Goal: Task Accomplishment & Management: Manage account settings

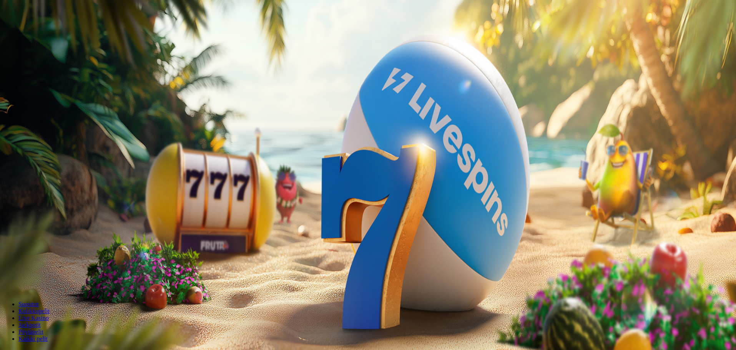
click at [58, 175] on input "***" at bounding box center [30, 179] width 55 height 8
type input "***"
click at [40, 198] on span "Talleta ja pelaa" at bounding box center [23, 201] width 34 height 6
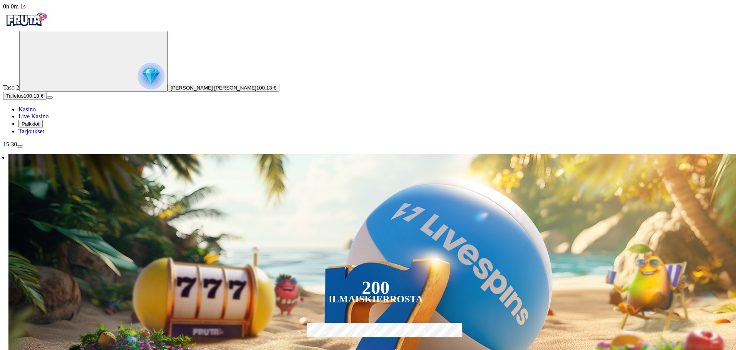
click at [49, 120] on span "Live Kasino" at bounding box center [33, 116] width 30 height 7
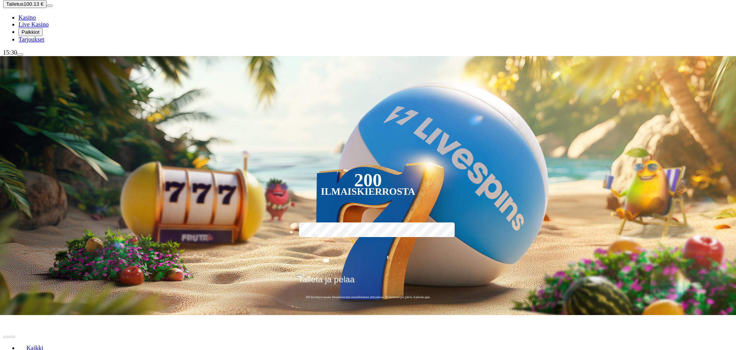
scroll to position [115, 0]
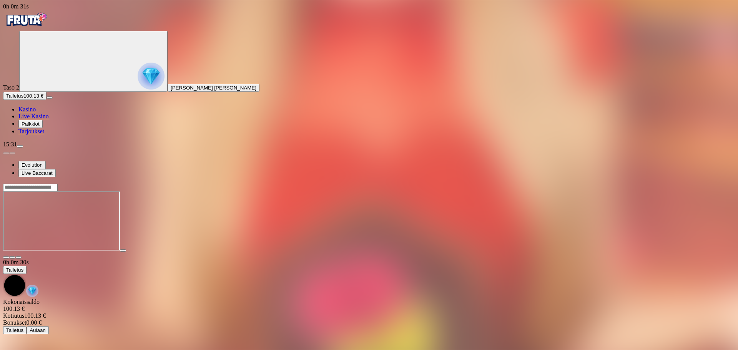
click at [49, 23] on img "Primary" at bounding box center [26, 19] width 46 height 19
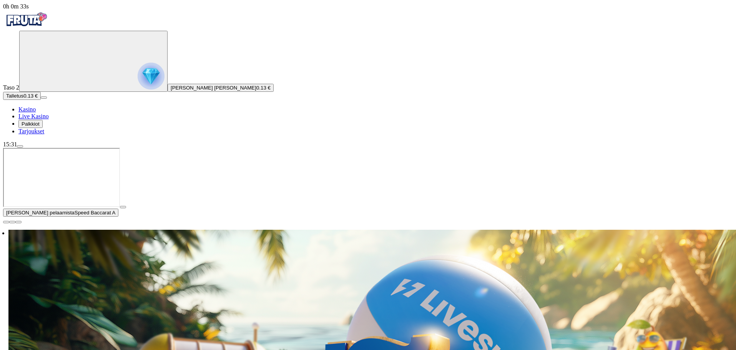
click at [6, 222] on span "close icon" at bounding box center [6, 222] width 0 height 0
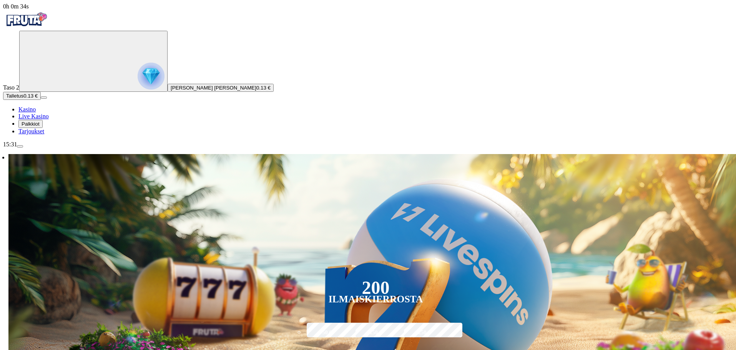
click at [20, 146] on span "menu icon" at bounding box center [20, 146] width 0 height 0
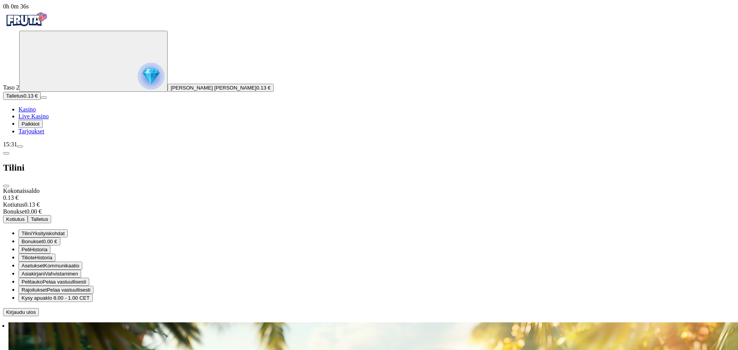
click at [55, 254] on button "Tiliote Historia" at bounding box center [36, 258] width 37 height 8
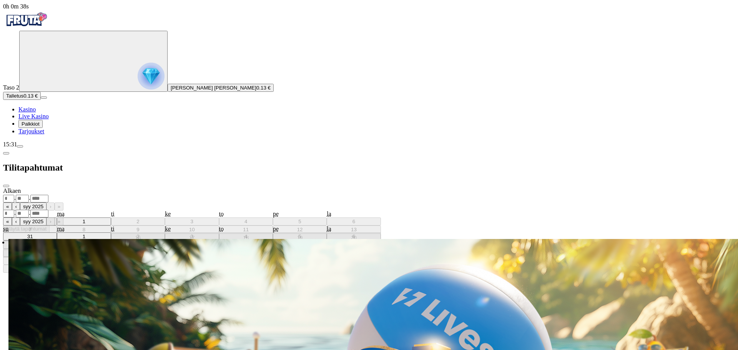
click at [195, 188] on div "Alkaen . . « ‹ syy 2025 › » su ma ti ke to pe la 31 1 2 3 4 5 6 7 8 9 10 11 12 …" at bounding box center [369, 195] width 732 height 15
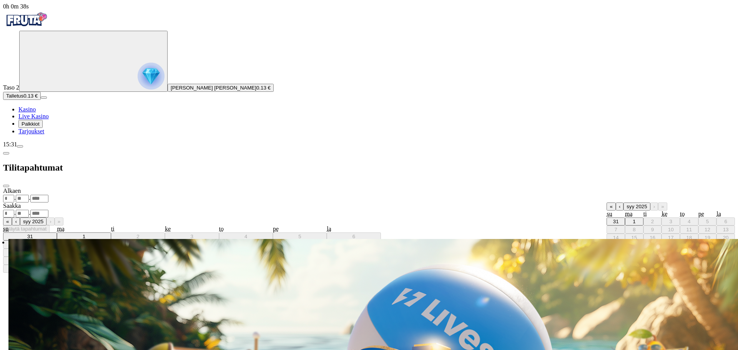
click at [632, 219] on abbr "1" at bounding box center [633, 222] width 3 height 6
type input "*"
type input "****"
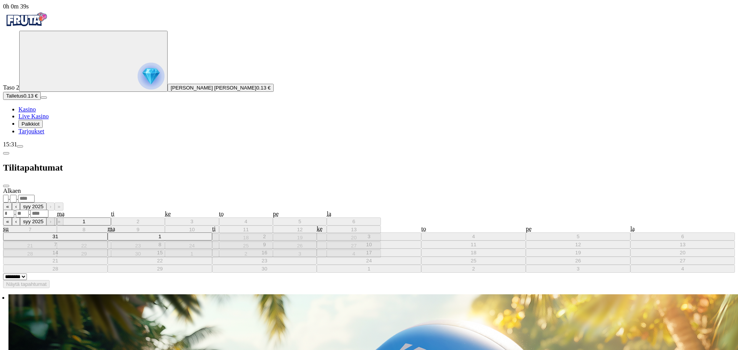
click at [198, 209] on div ". ." at bounding box center [369, 213] width 732 height 8
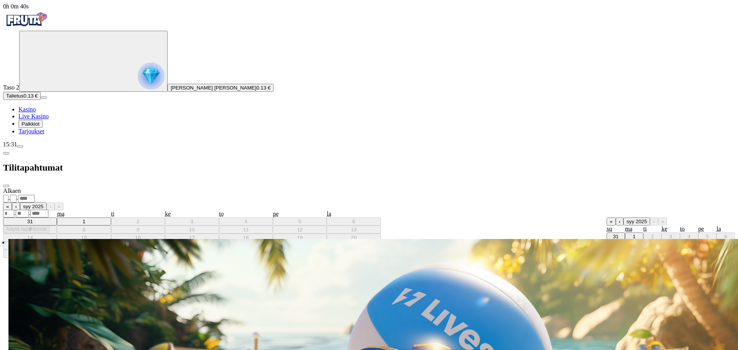
click at [632, 234] on abbr "1" at bounding box center [633, 237] width 3 height 6
type input "*"
type input "****"
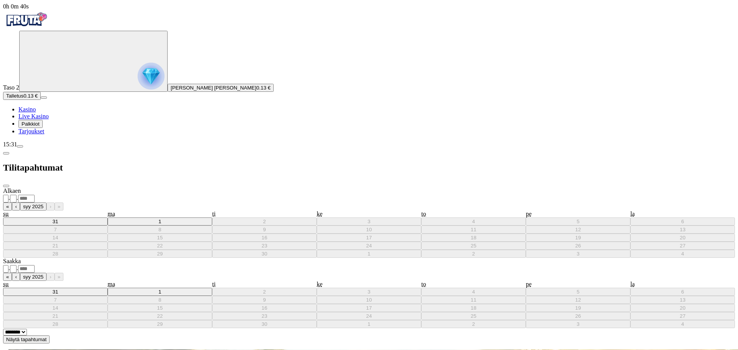
click at [164, 188] on form "**********" at bounding box center [369, 266] width 732 height 156
click at [50, 335] on button "Näytä tapahtumat" at bounding box center [26, 339] width 46 height 8
click at [6, 153] on span "chevron-left icon" at bounding box center [6, 153] width 0 height 0
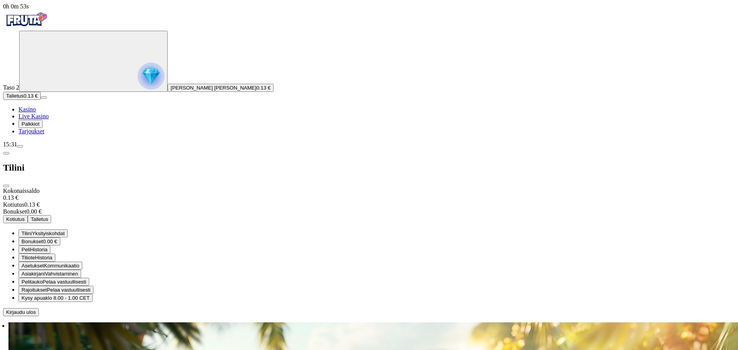
click at [30, 247] on span "Peli" at bounding box center [26, 250] width 8 height 6
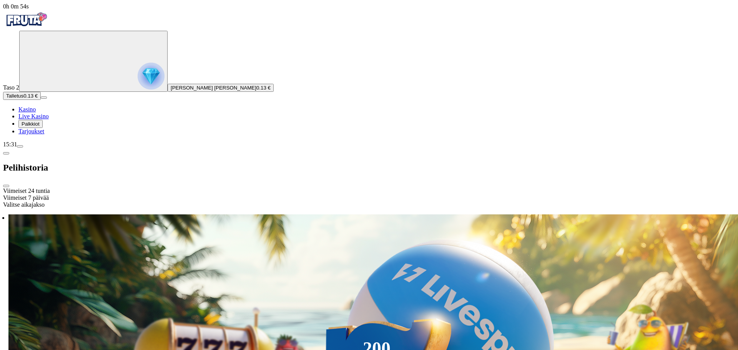
click at [198, 188] on div "Viimeiset 24 tuntia" at bounding box center [369, 191] width 732 height 7
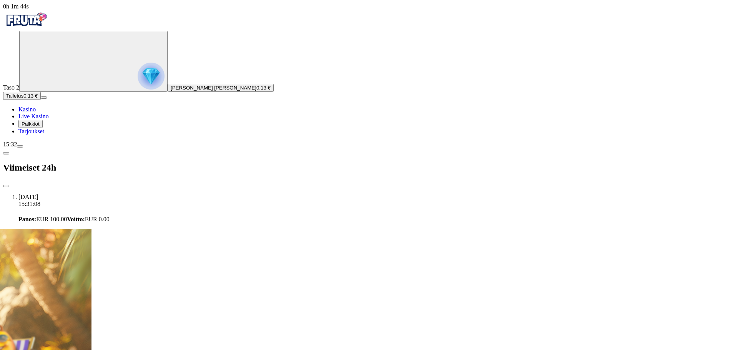
click at [6, 153] on span "chevron-left icon" at bounding box center [6, 153] width 0 height 0
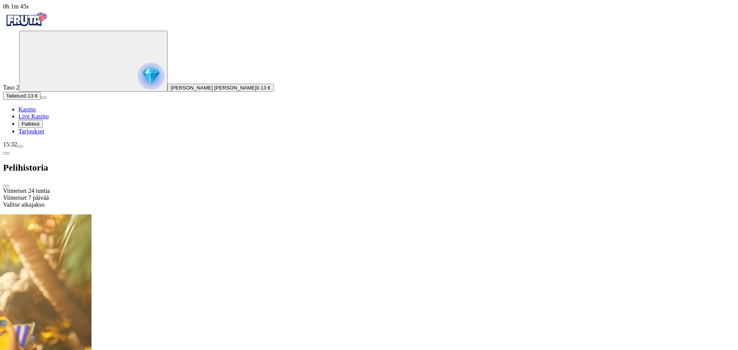
click at [6, 153] on span "chevron-left icon" at bounding box center [6, 153] width 0 height 0
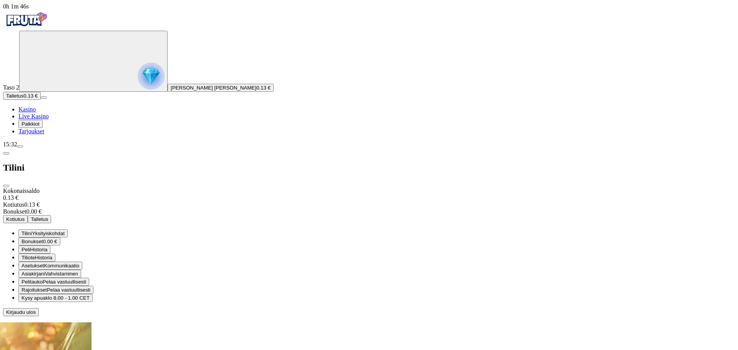
drag, startPoint x: 185, startPoint y: 144, endPoint x: 205, endPoint y: 80, distance: 66.4
click at [55, 254] on button "Tiliote Historia" at bounding box center [36, 258] width 37 height 8
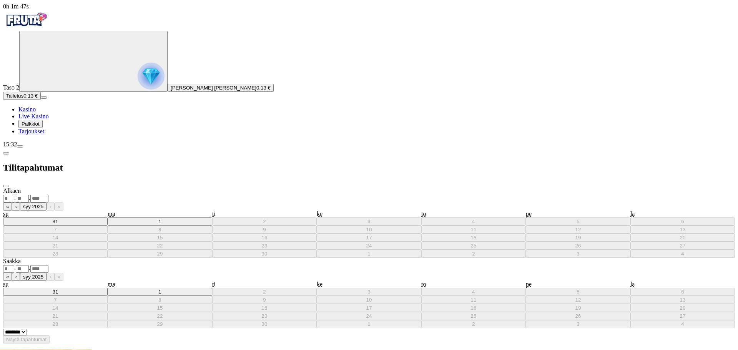
click at [202, 194] on div ". ." at bounding box center [369, 198] width 732 height 8
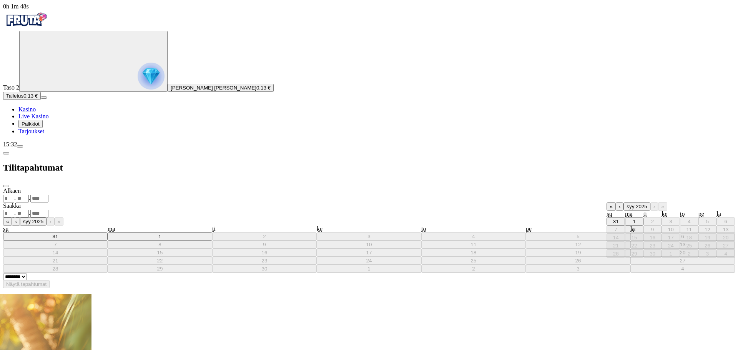
click at [632, 219] on abbr "1" at bounding box center [633, 222] width 3 height 6
type input "*"
type input "****"
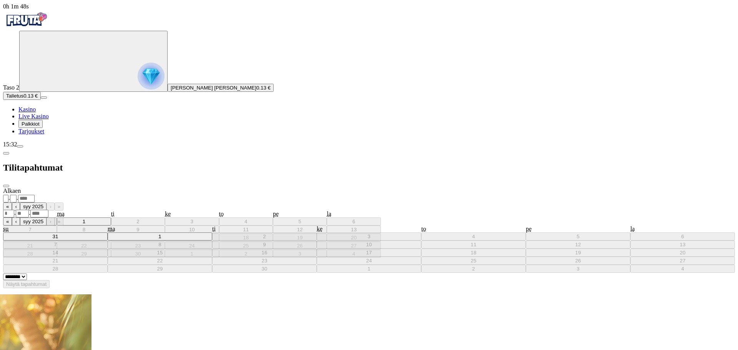
click at [192, 209] on div ". ." at bounding box center [369, 213] width 732 height 8
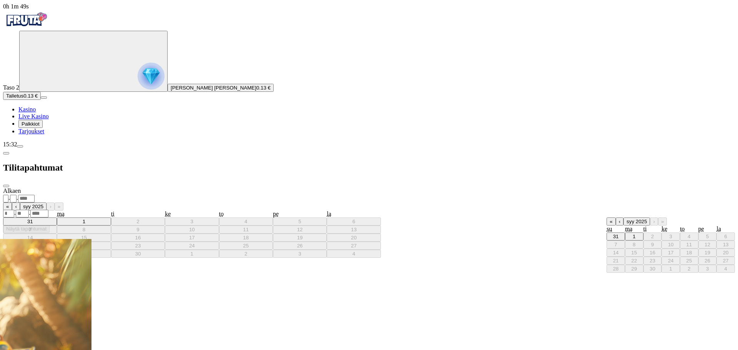
click at [632, 234] on abbr "1" at bounding box center [633, 237] width 3 height 6
type input "*"
type input "****"
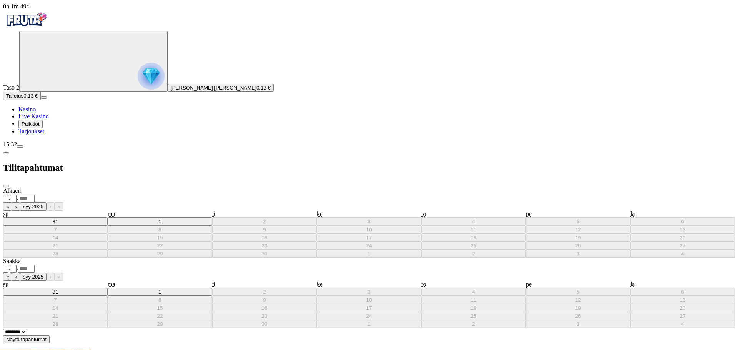
click at [50, 335] on button "Näytä tapahtumat" at bounding box center [26, 339] width 46 height 8
drag, startPoint x: 179, startPoint y: 154, endPoint x: 123, endPoint y: 152, distance: 55.8
drag, startPoint x: 186, startPoint y: 152, endPoint x: 124, endPoint y: 154, distance: 61.9
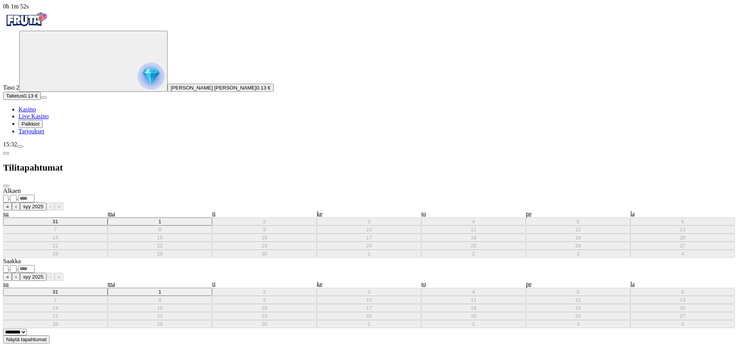
copy h5 "2025090130547389"
